Goal: Information Seeking & Learning: Learn about a topic

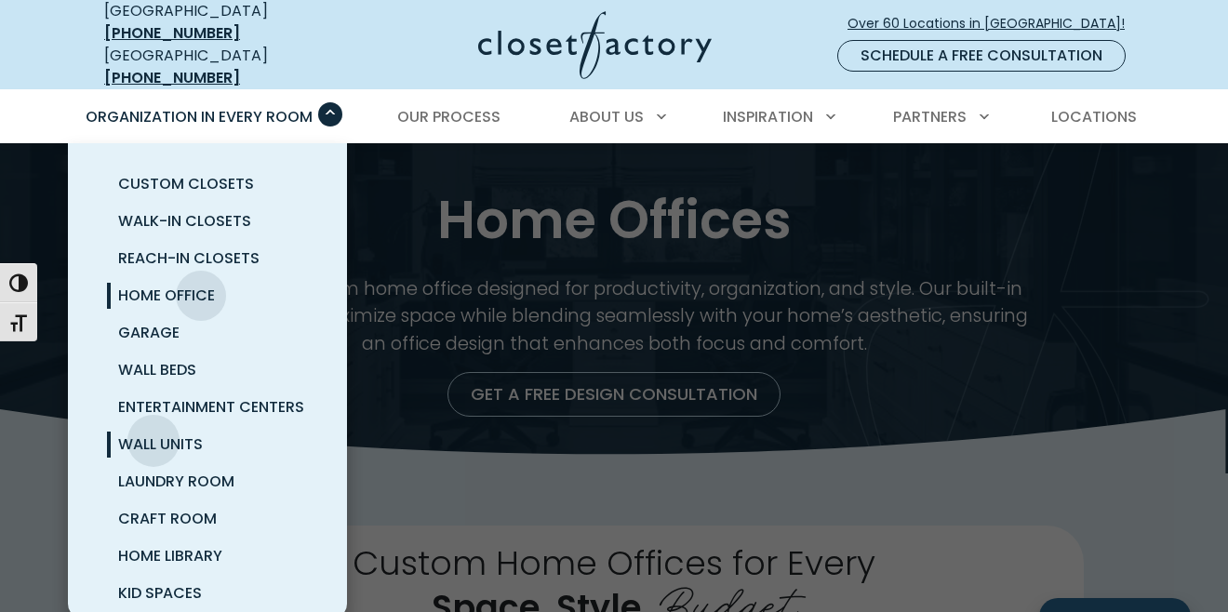
click at [153, 434] on span "Wall Units" at bounding box center [160, 444] width 85 height 21
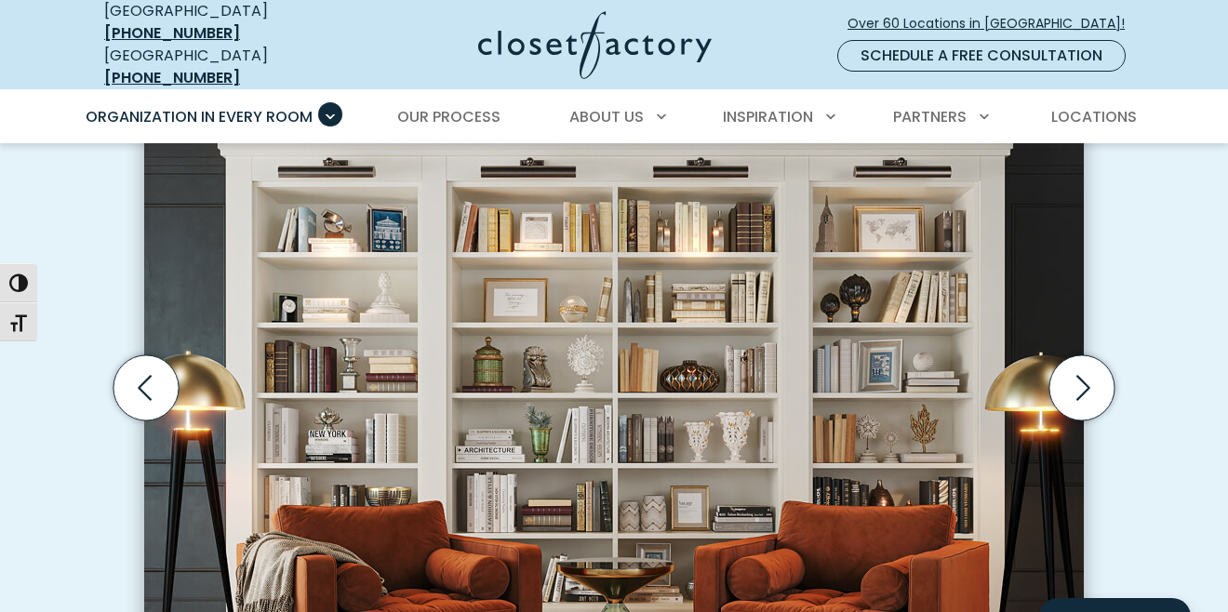
scroll to position [565, 0]
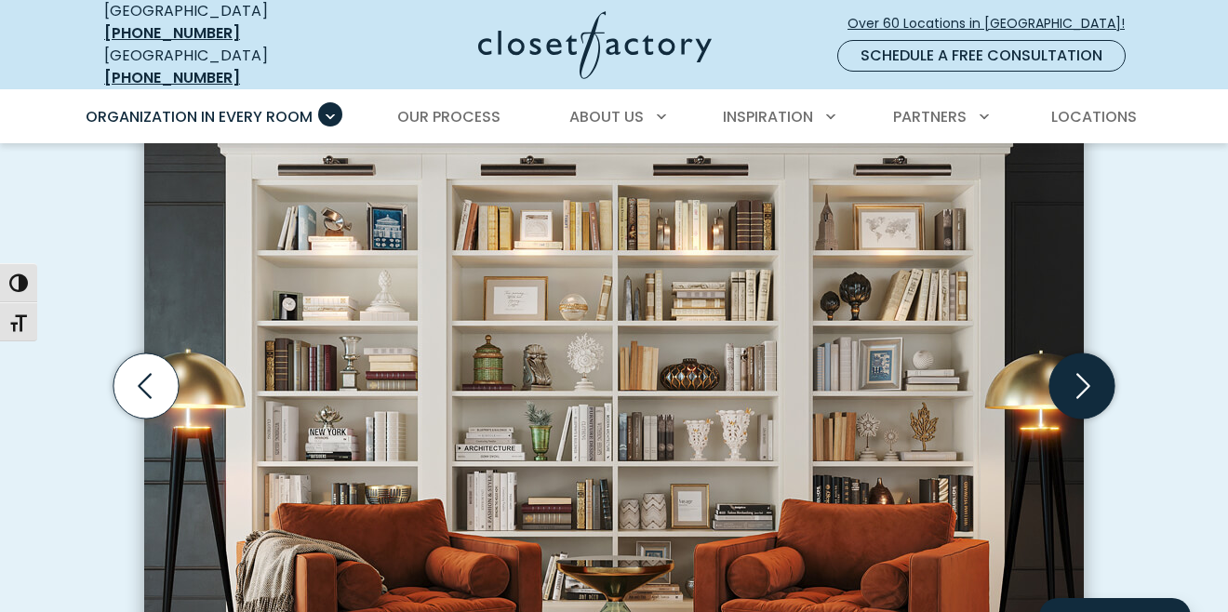
click at [1078, 378] on icon "Next slide" at bounding box center [1082, 386] width 65 height 65
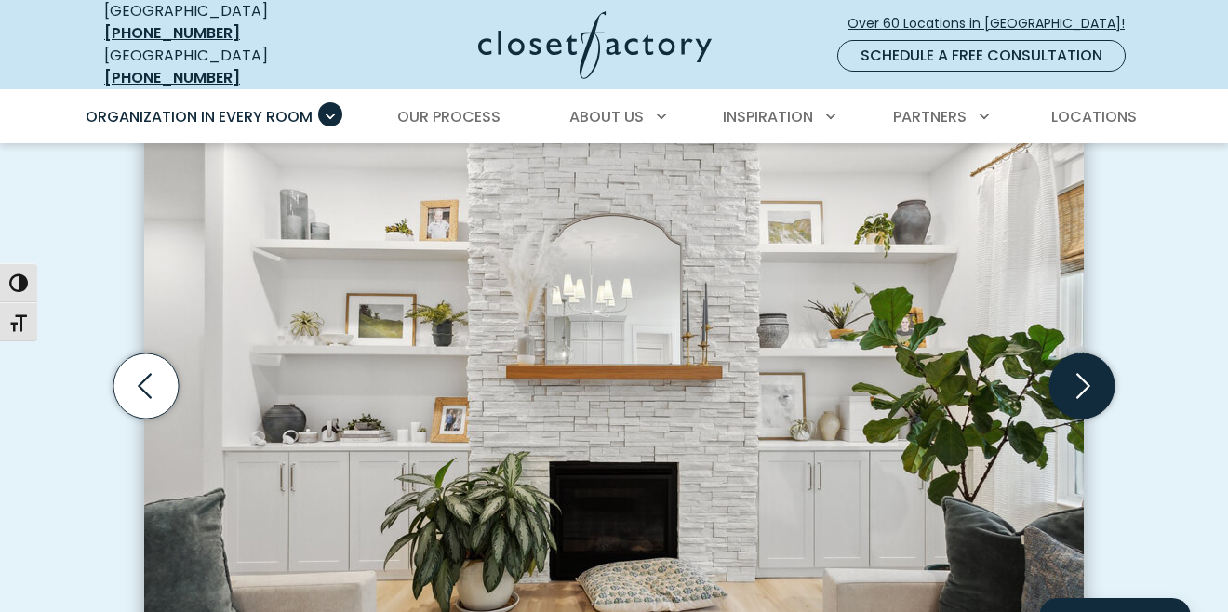
click at [1078, 378] on icon "Next slide" at bounding box center [1082, 386] width 65 height 65
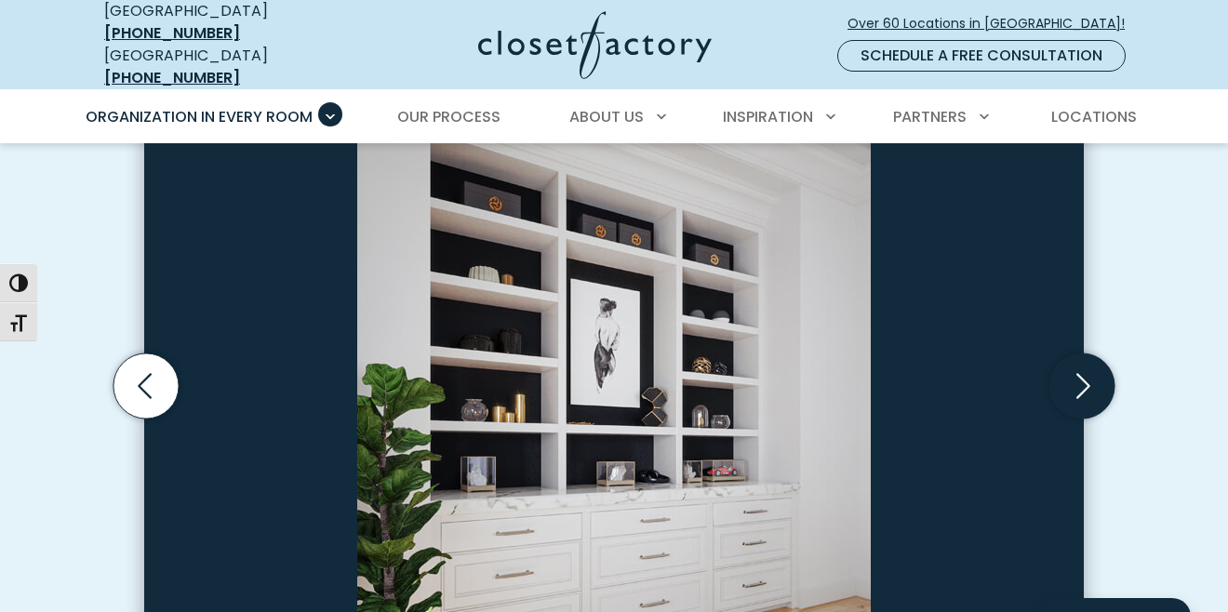
click at [1078, 377] on icon "Next slide" at bounding box center [1082, 386] width 65 height 65
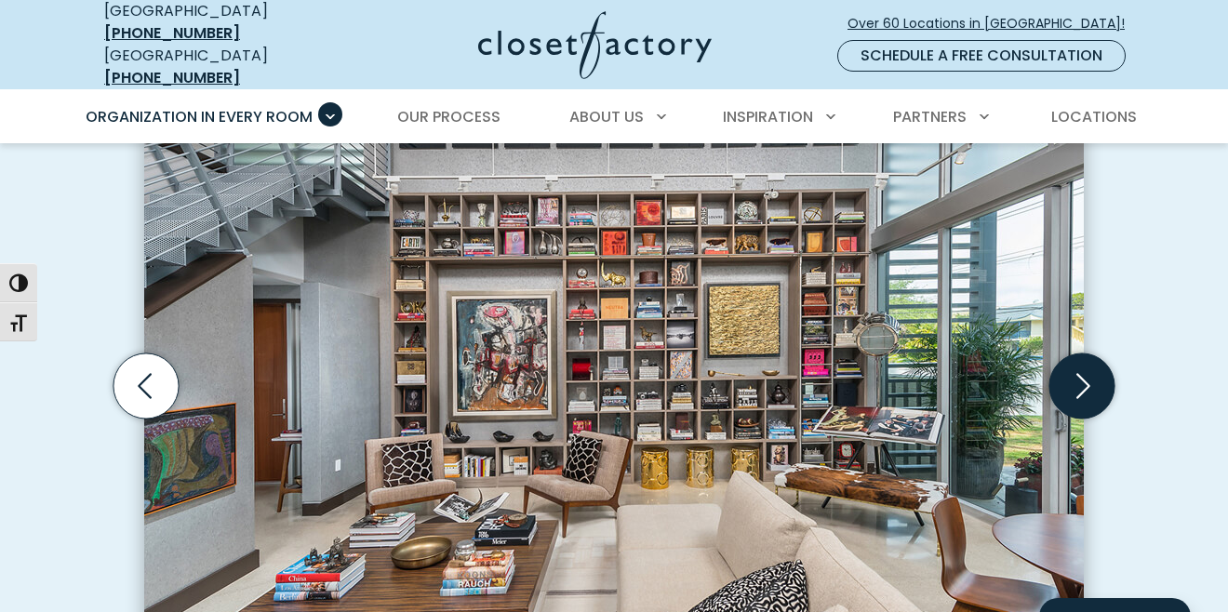
click at [1078, 377] on icon "Next slide" at bounding box center [1082, 386] width 65 height 65
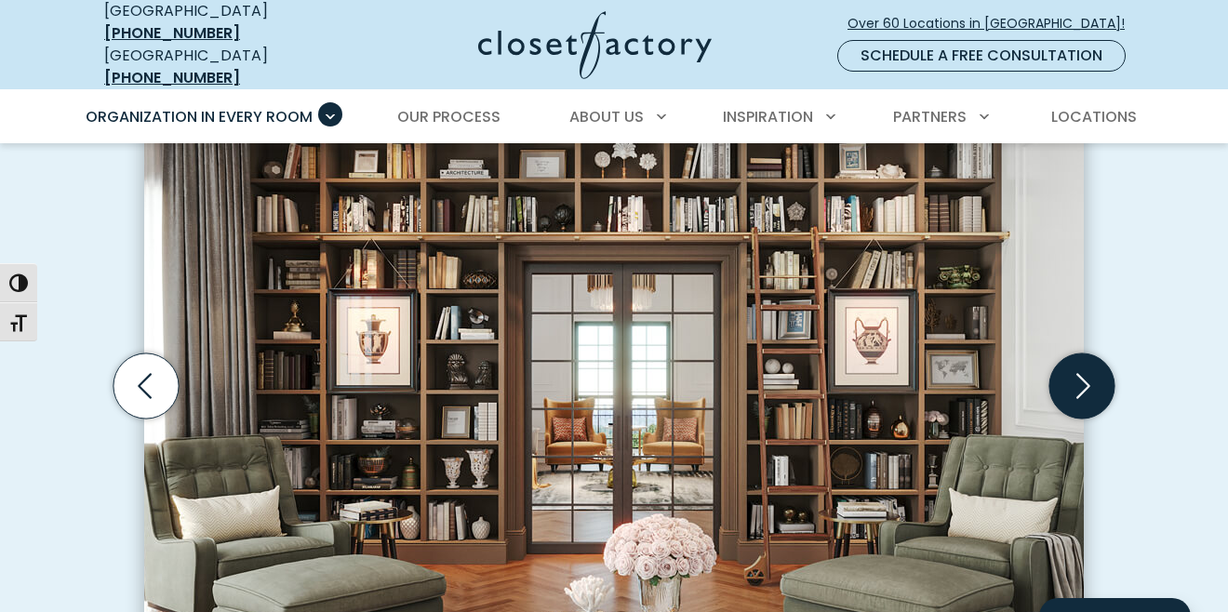
click at [1078, 378] on icon "Next slide" at bounding box center [1082, 386] width 65 height 65
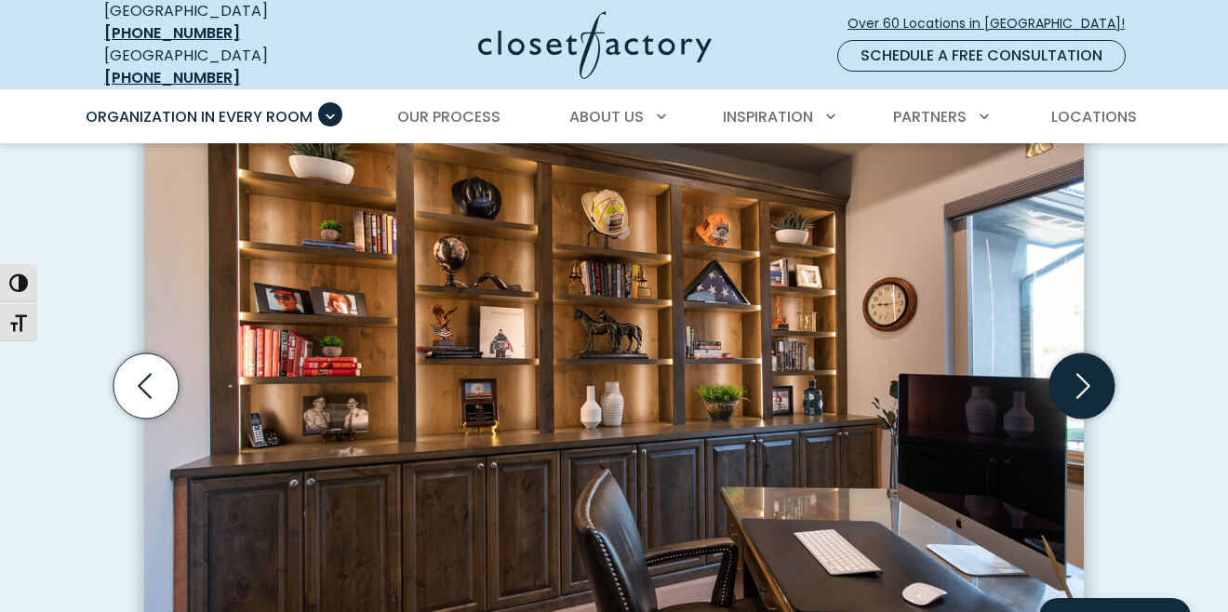
click at [1079, 378] on icon "Next slide" at bounding box center [1082, 386] width 65 height 65
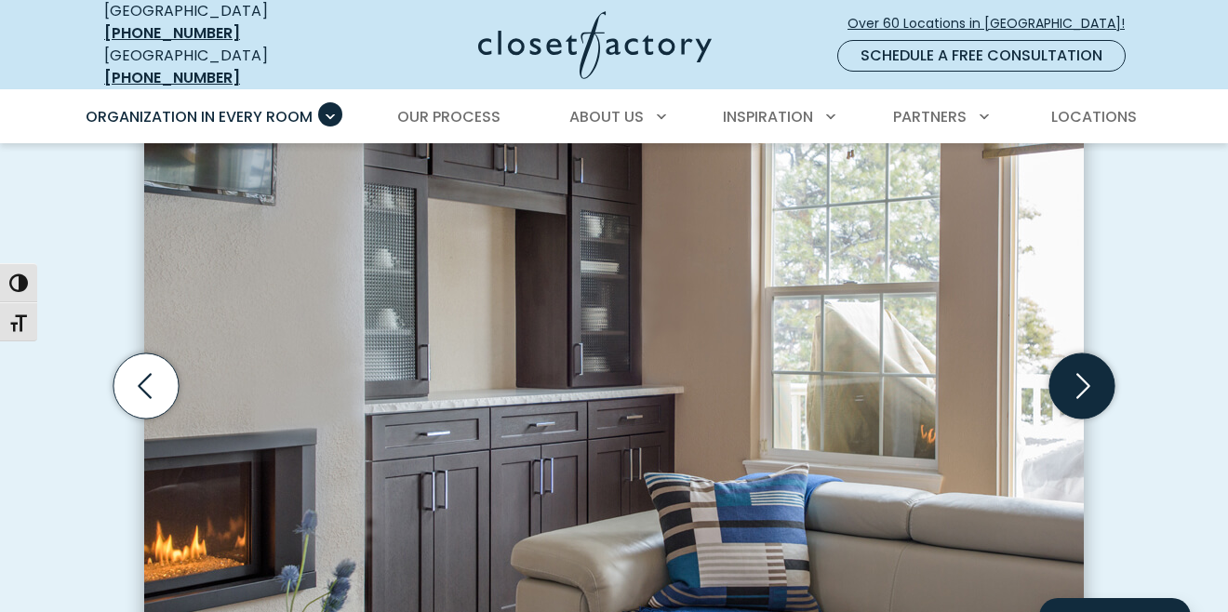
click at [1079, 378] on icon "Next slide" at bounding box center [1082, 386] width 65 height 65
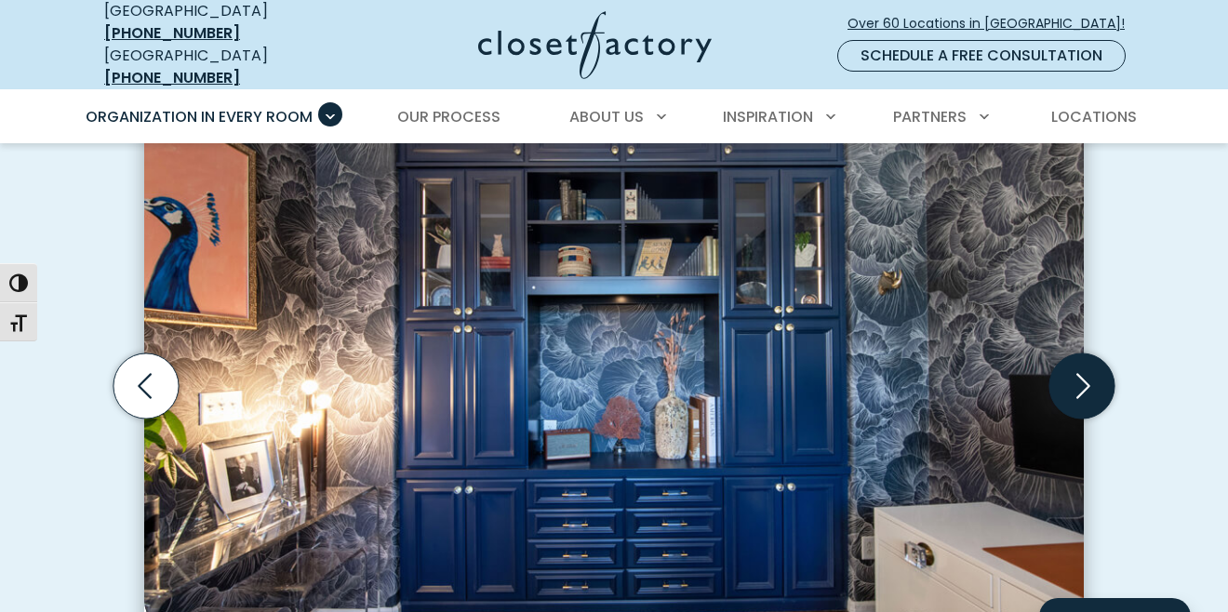
click at [1079, 378] on icon "Next slide" at bounding box center [1082, 386] width 65 height 65
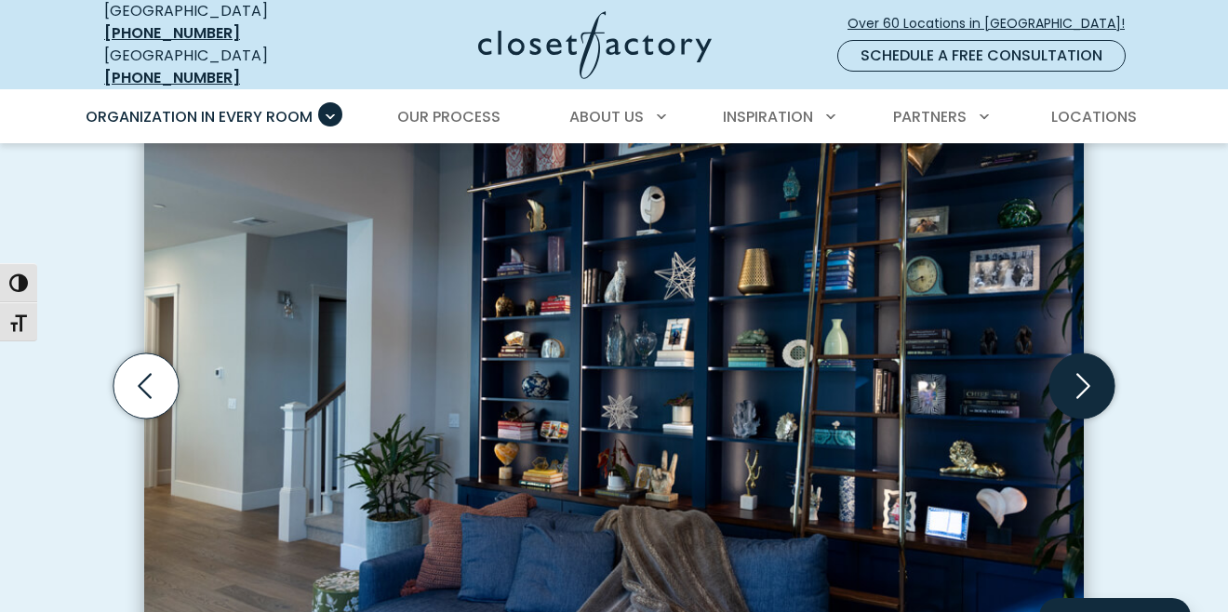
click at [1079, 378] on icon "Next slide" at bounding box center [1082, 386] width 65 height 65
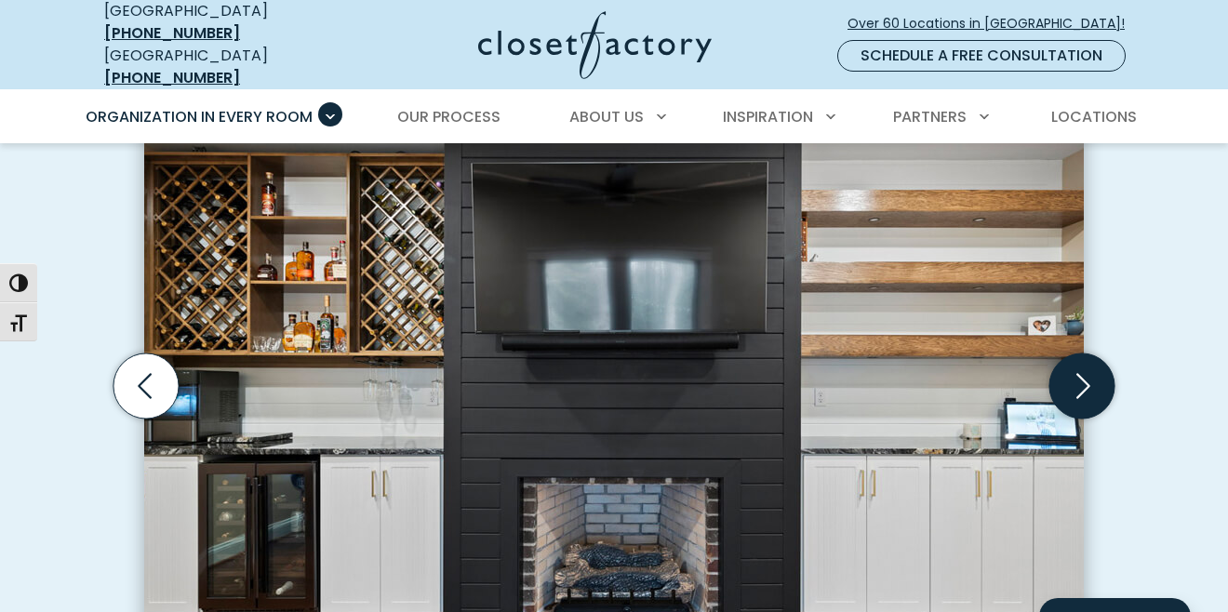
click at [1079, 378] on icon "Next slide" at bounding box center [1082, 386] width 65 height 65
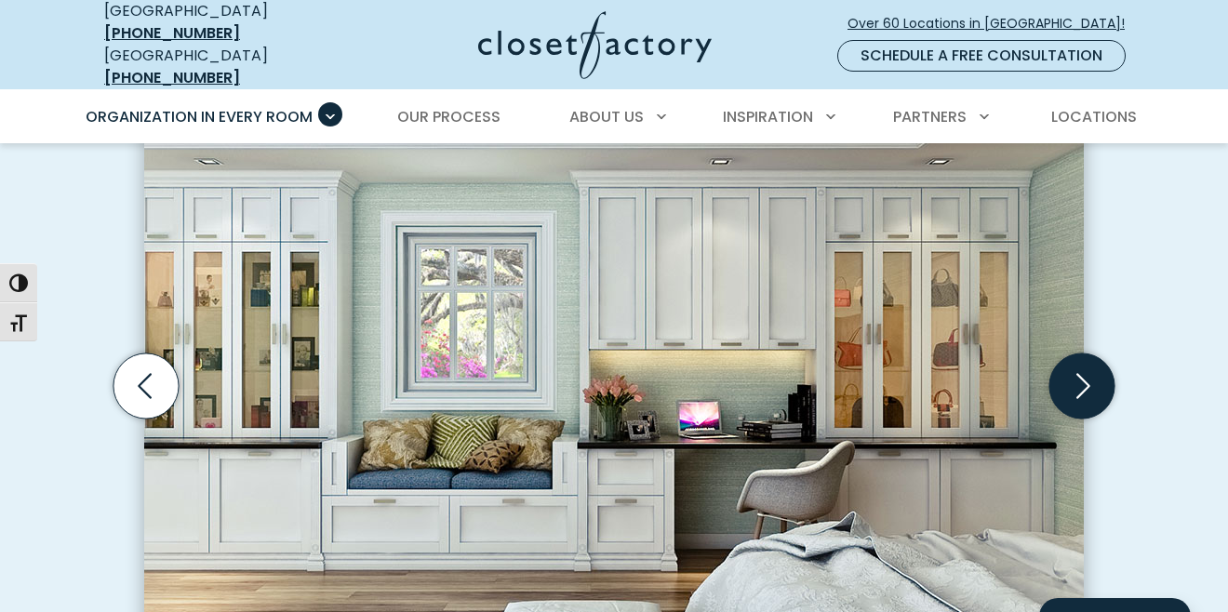
click at [1079, 378] on icon "Next slide" at bounding box center [1082, 386] width 65 height 65
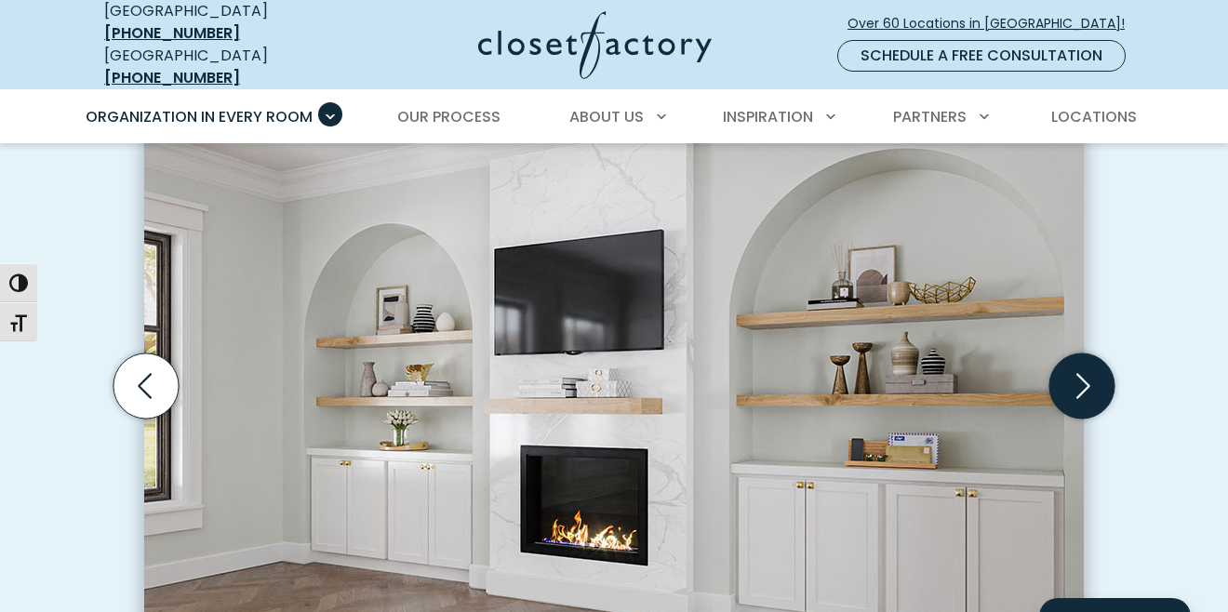
click at [1079, 378] on icon "Next slide" at bounding box center [1082, 386] width 65 height 65
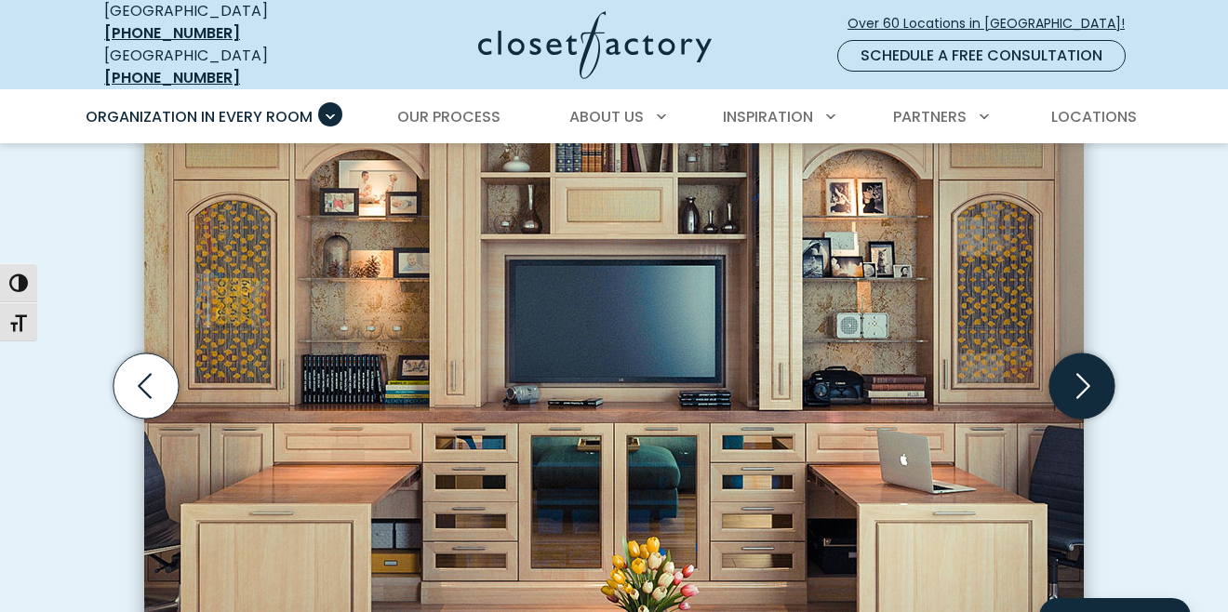
click at [1079, 378] on icon "Next slide" at bounding box center [1082, 386] width 65 height 65
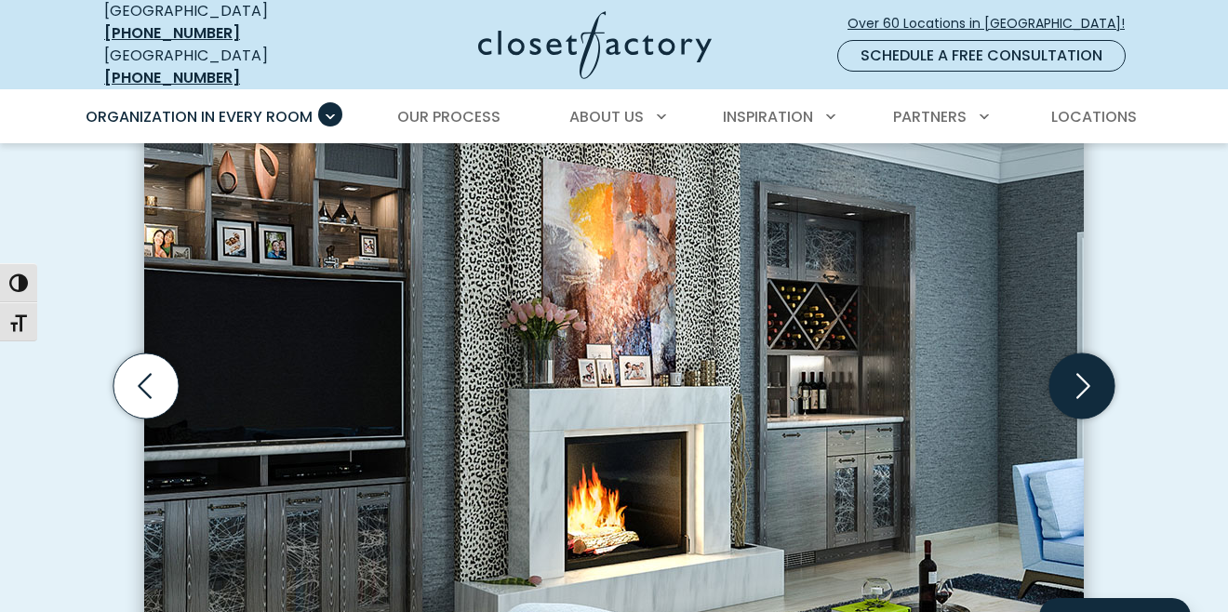
click at [1079, 378] on icon "Next slide" at bounding box center [1082, 386] width 65 height 65
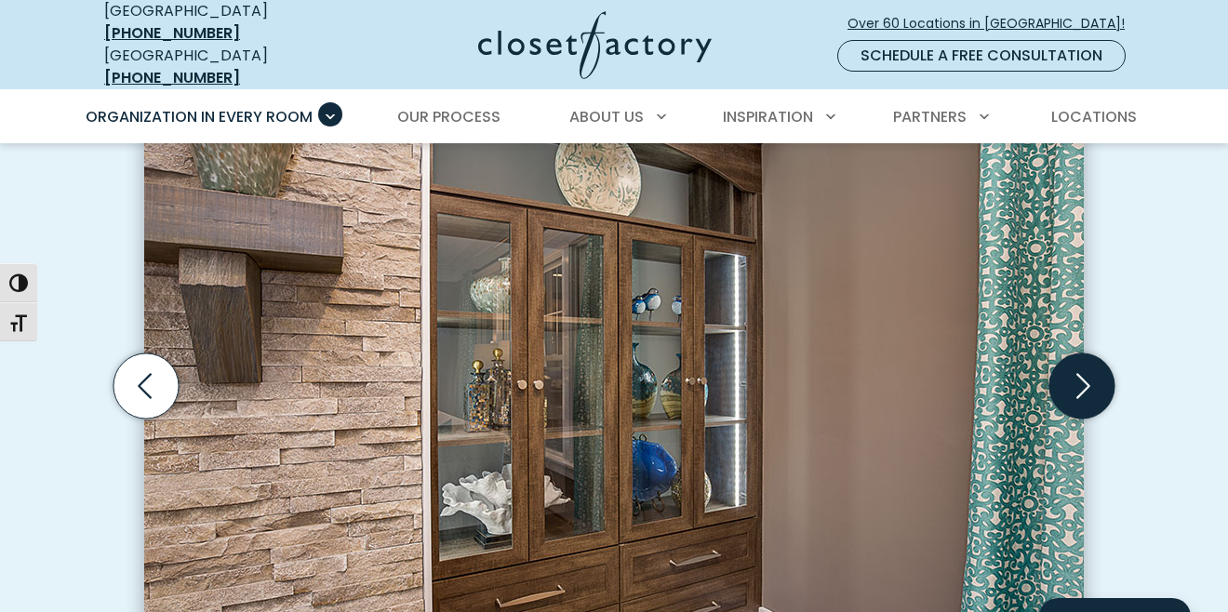
click at [1079, 378] on icon "Next slide" at bounding box center [1082, 386] width 65 height 65
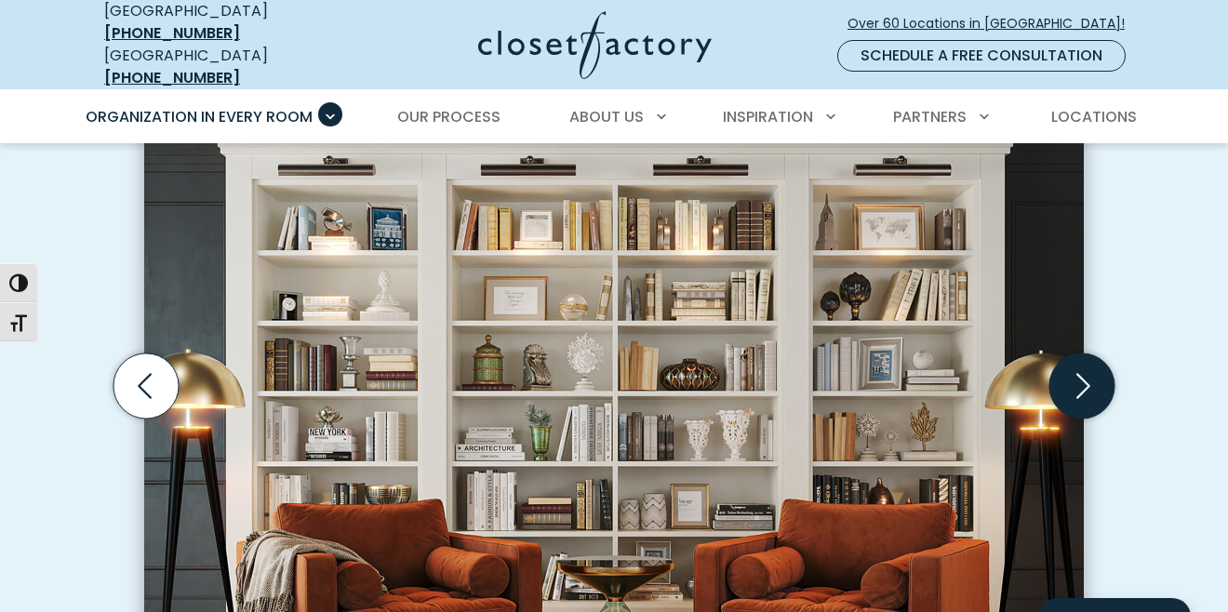
click at [1079, 378] on icon "Next slide" at bounding box center [1082, 386] width 65 height 65
